Goal: Information Seeking & Learning: Learn about a topic

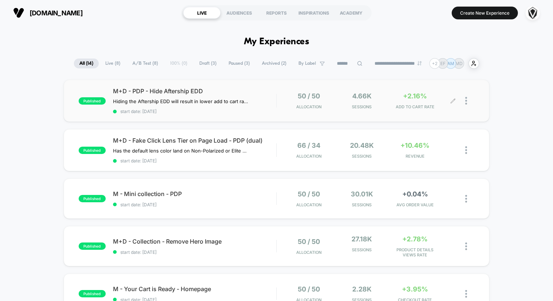
click at [412, 99] on span "+2.16%" at bounding box center [415, 96] width 24 height 8
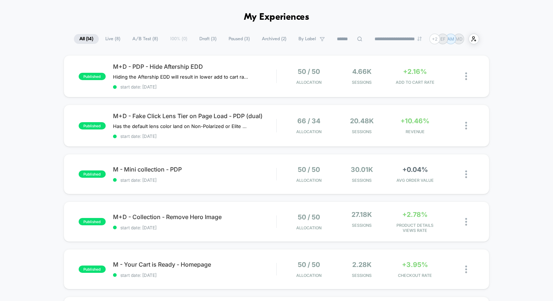
scroll to position [25, 0]
click at [418, 119] on span "+10.46%" at bounding box center [414, 121] width 29 height 8
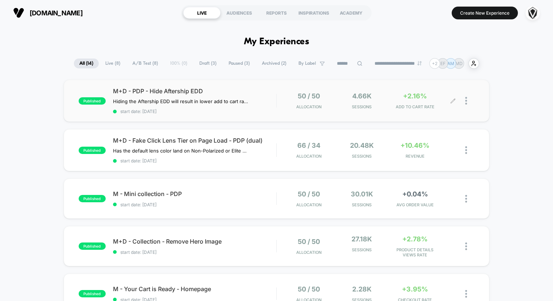
click at [411, 100] on div "+2.16% ADD TO CART RATE" at bounding box center [414, 100] width 49 height 17
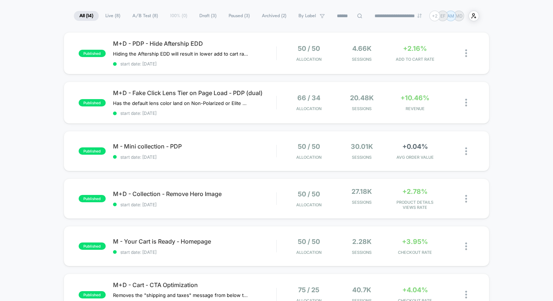
scroll to position [50, 0]
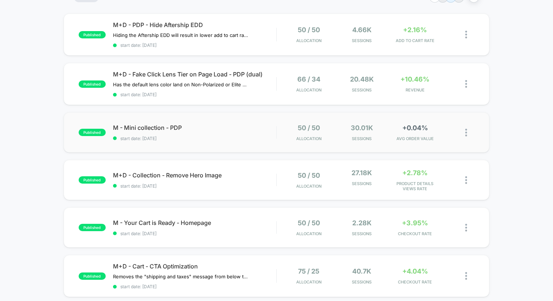
scroll to position [59, 0]
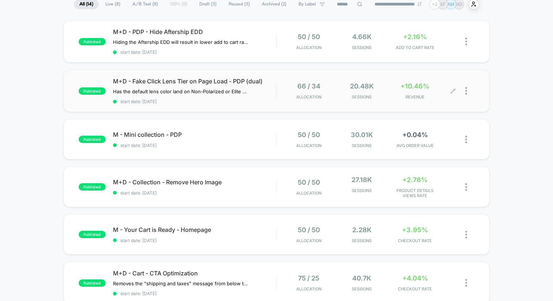
click at [277, 92] on div "66 / 34 Allocation 20.48k Sessions +10.46% REVENUE" at bounding box center [375, 90] width 197 height 17
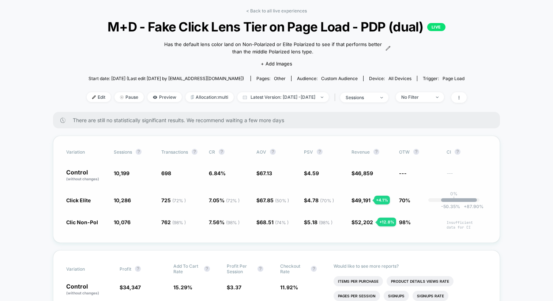
scroll to position [31, 0]
